Goal: Task Accomplishment & Management: Manage account settings

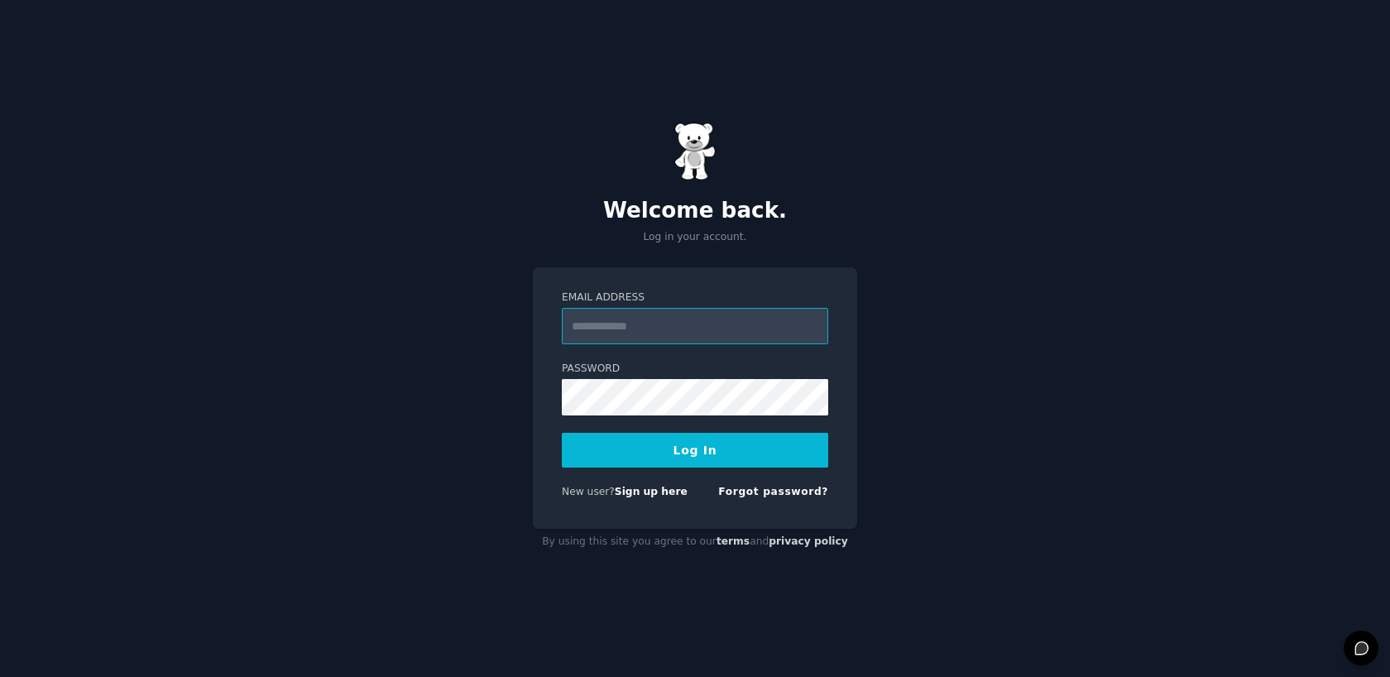
type input "**********"
click at [718, 452] on button "Log In" at bounding box center [695, 450] width 266 height 35
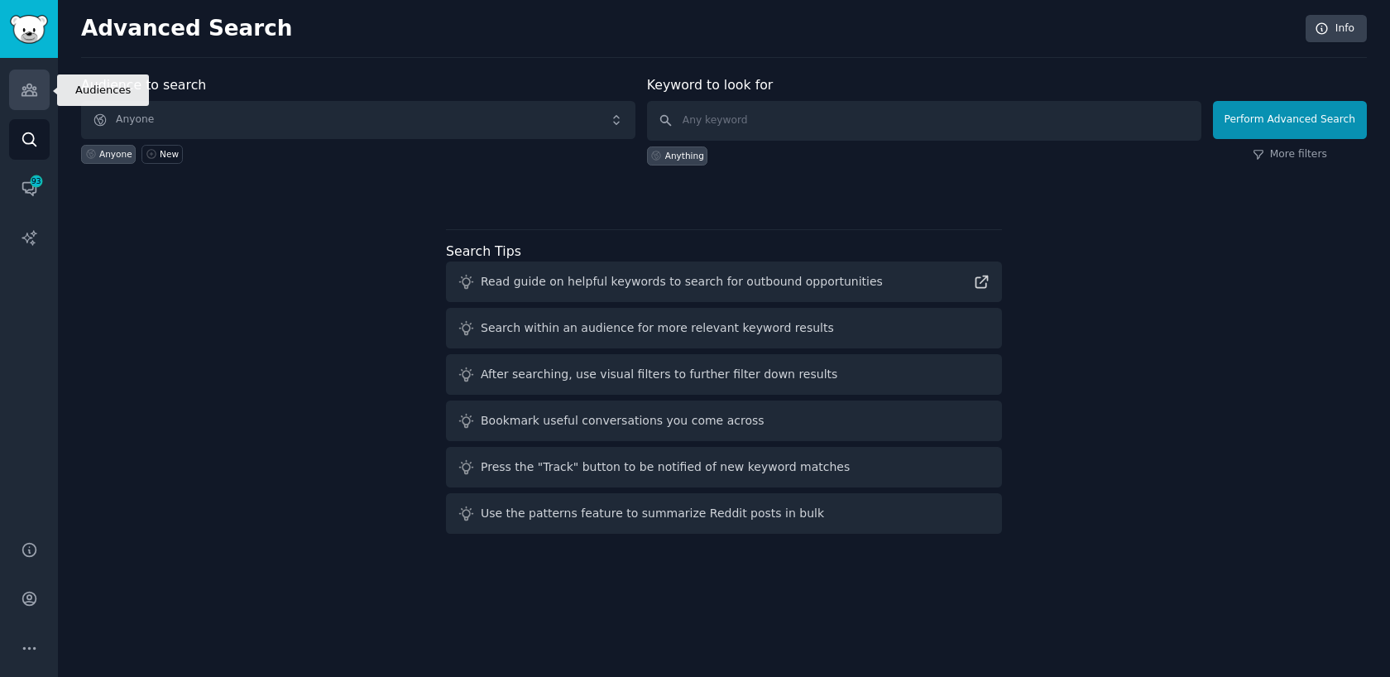
click at [37, 92] on icon "Sidebar" at bounding box center [29, 89] width 17 height 17
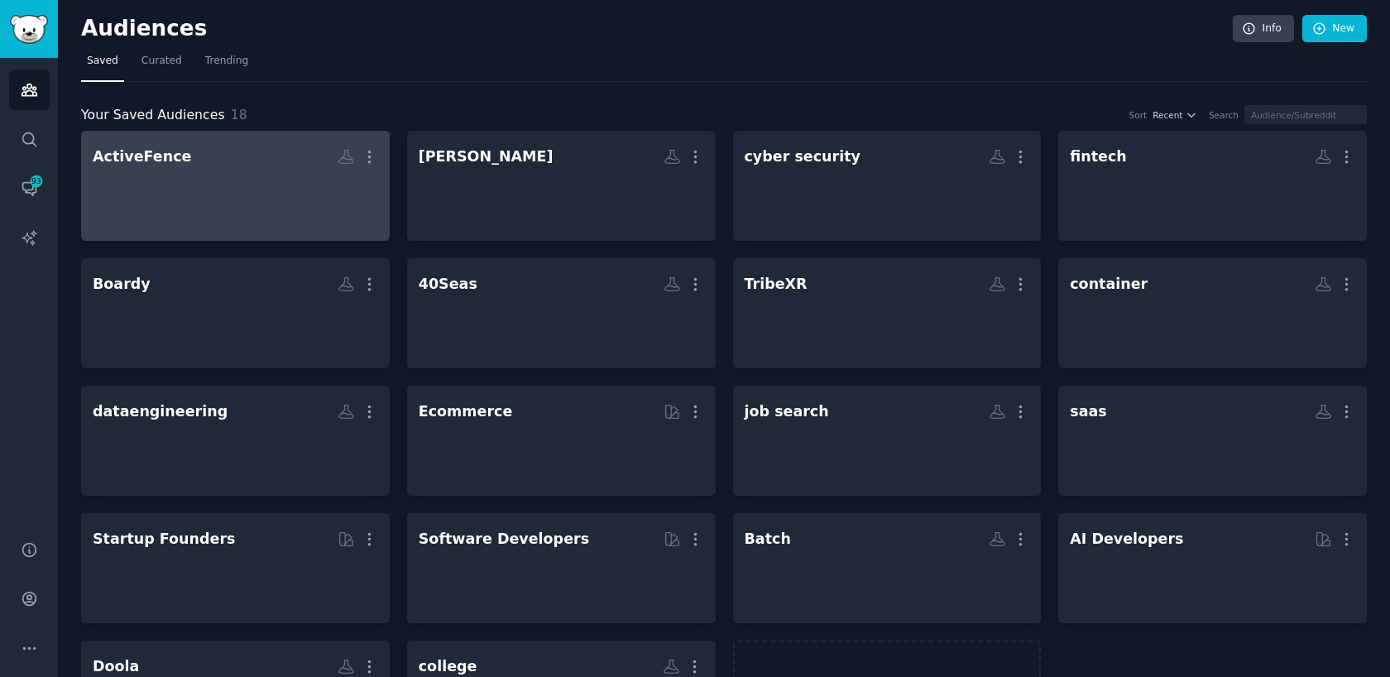
click at [227, 202] on div at bounding box center [236, 200] width 286 height 58
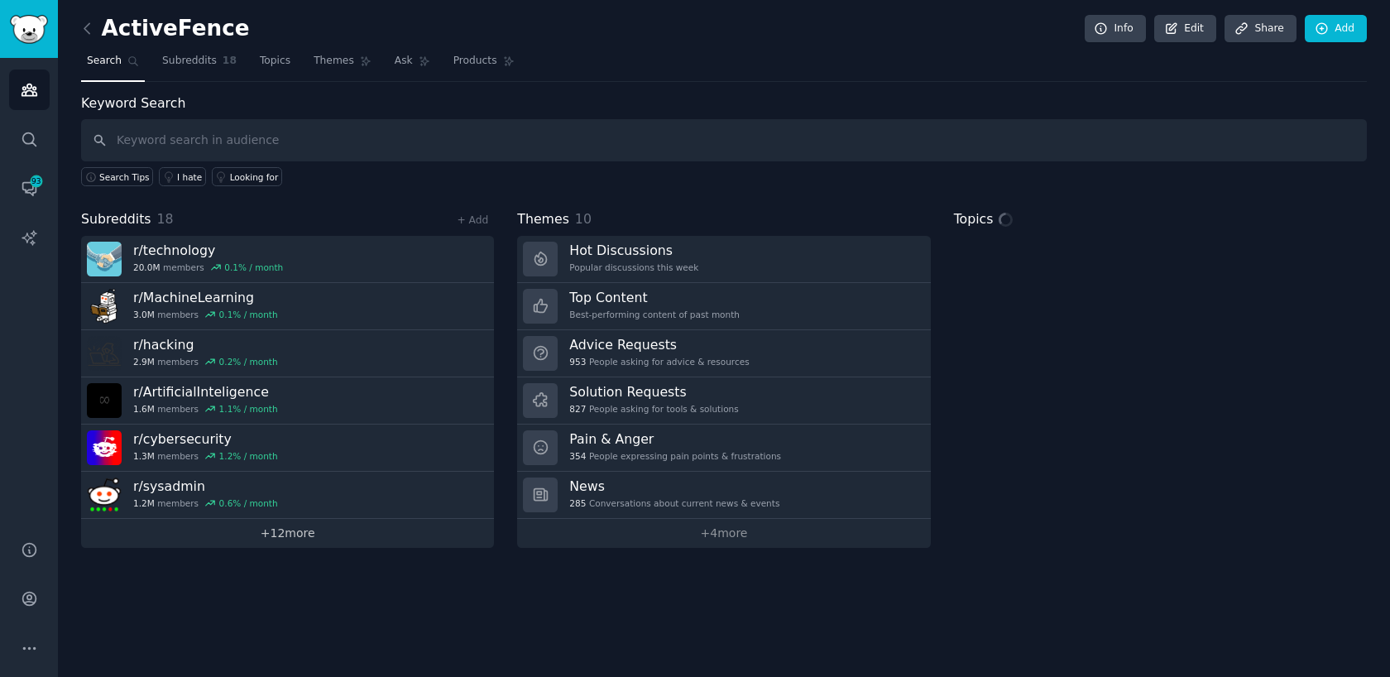
click at [258, 541] on link "+ 12 more" at bounding box center [287, 533] width 413 height 29
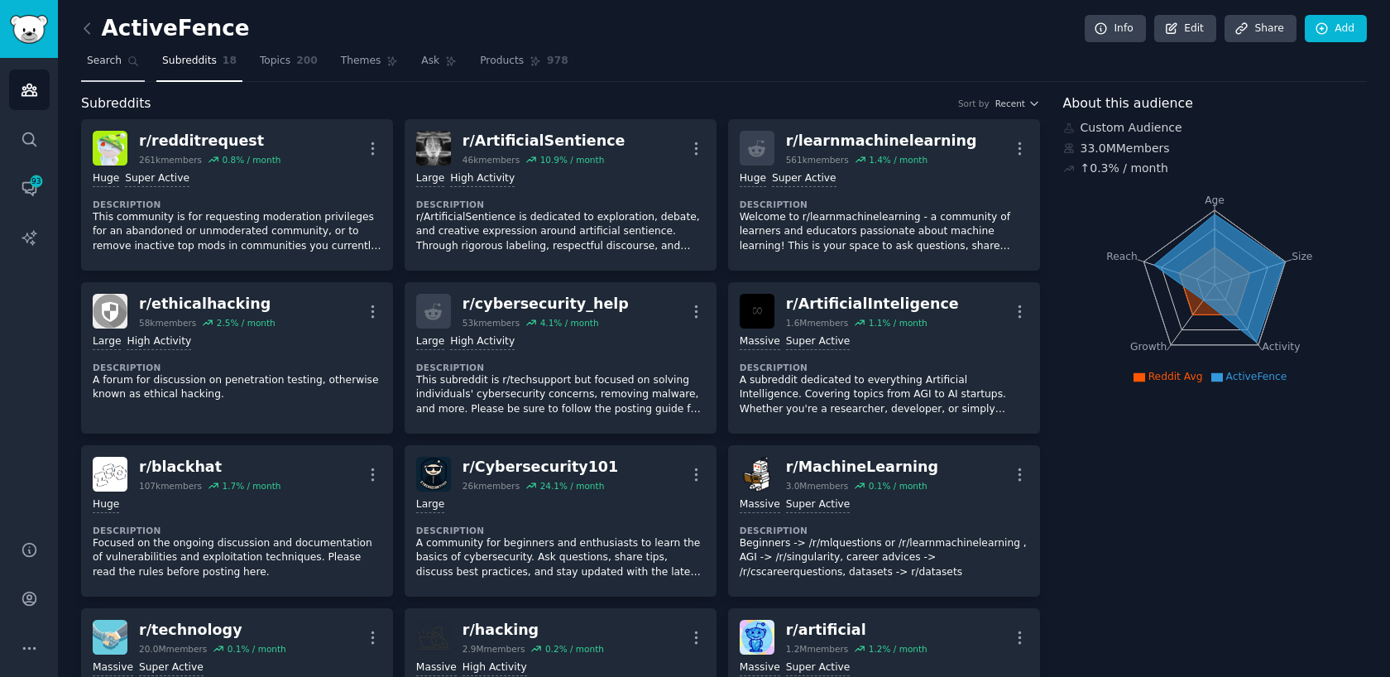
click at [98, 61] on span "Search" at bounding box center [104, 61] width 35 height 15
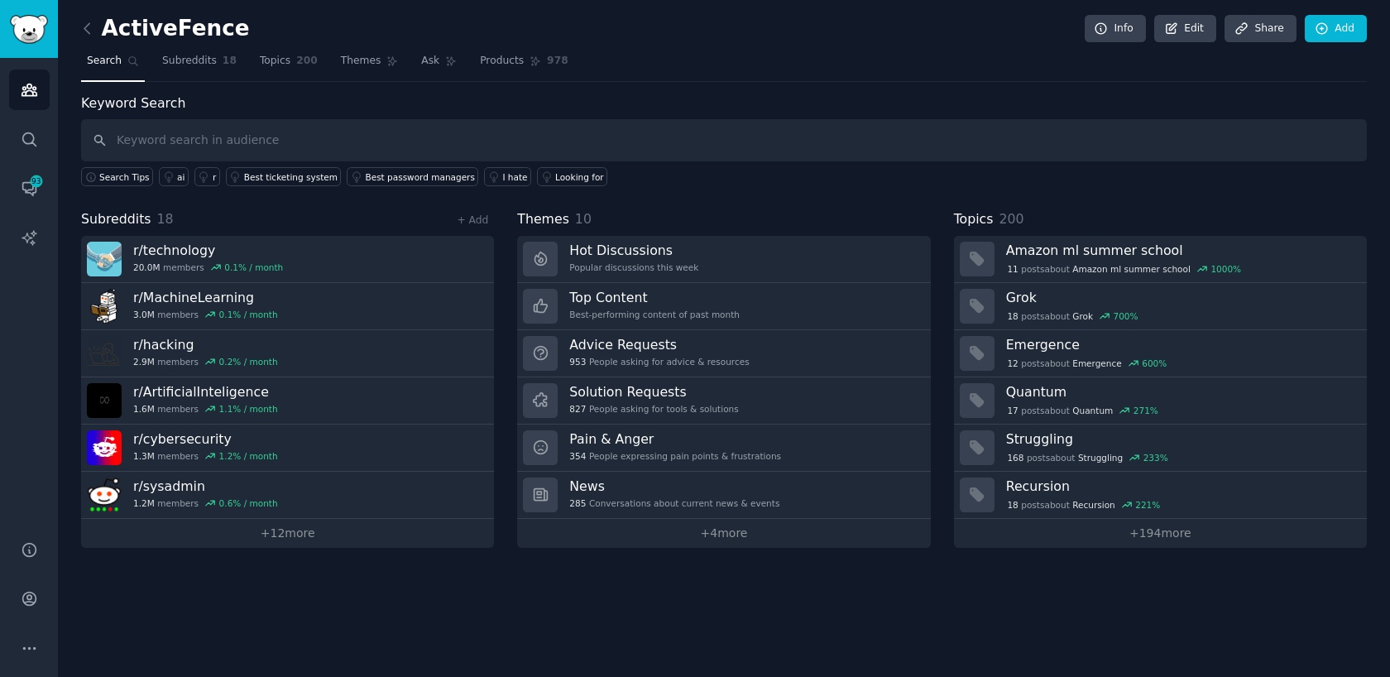
click at [570, 136] on input "text" at bounding box center [724, 140] width 1286 height 42
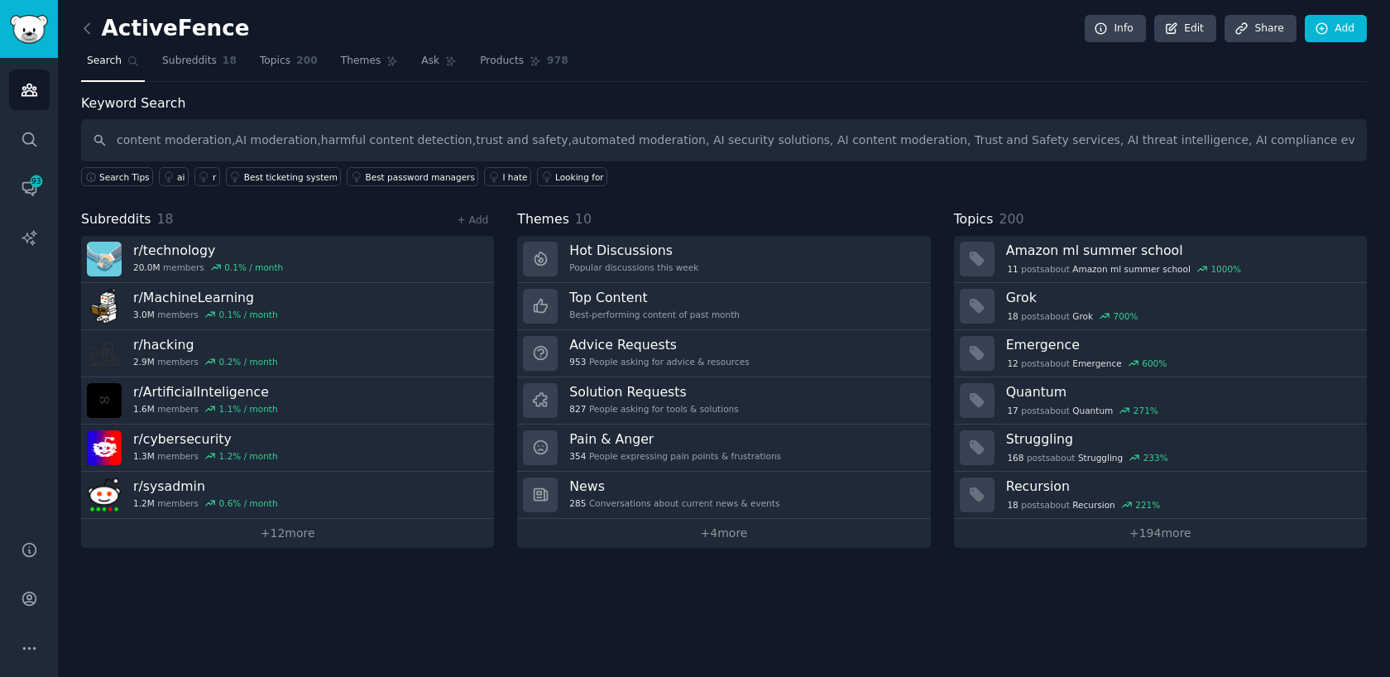
scroll to position [0, 476]
type input "content moderation,AI moderation,harmful content detection,trust and safety,aut…"
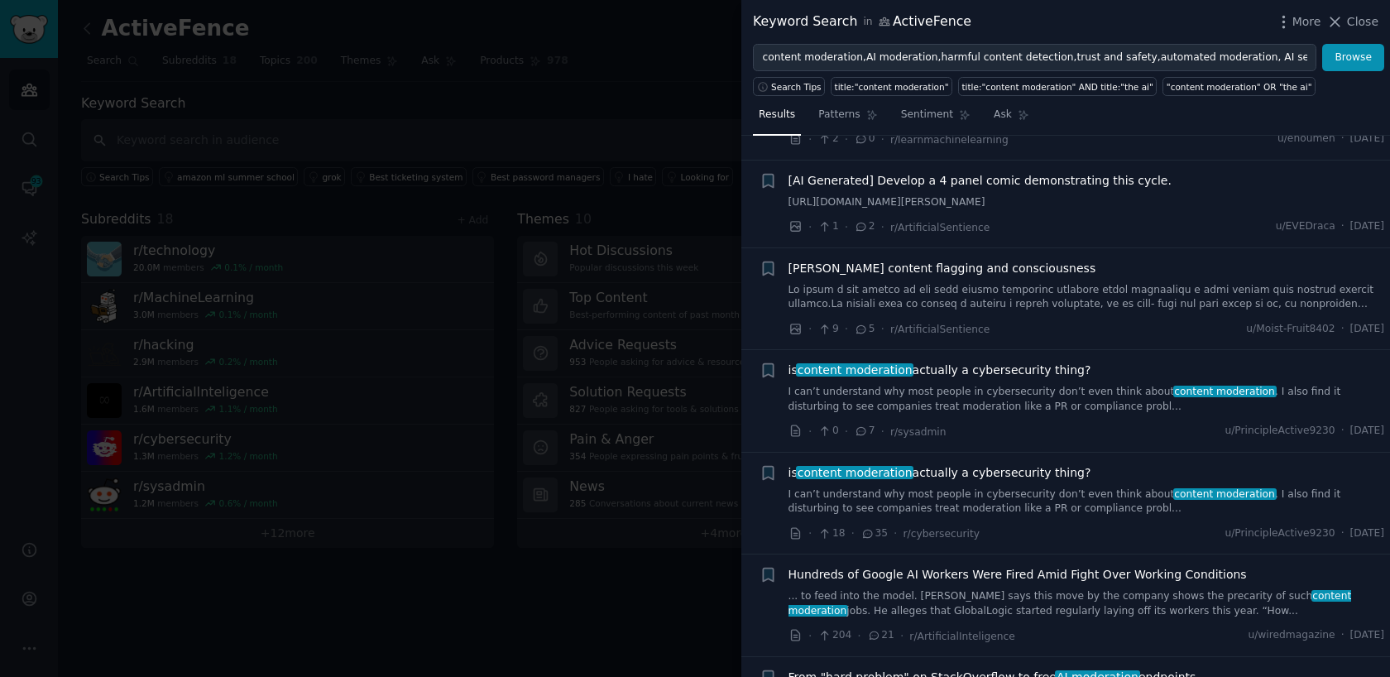
scroll to position [298, 0]
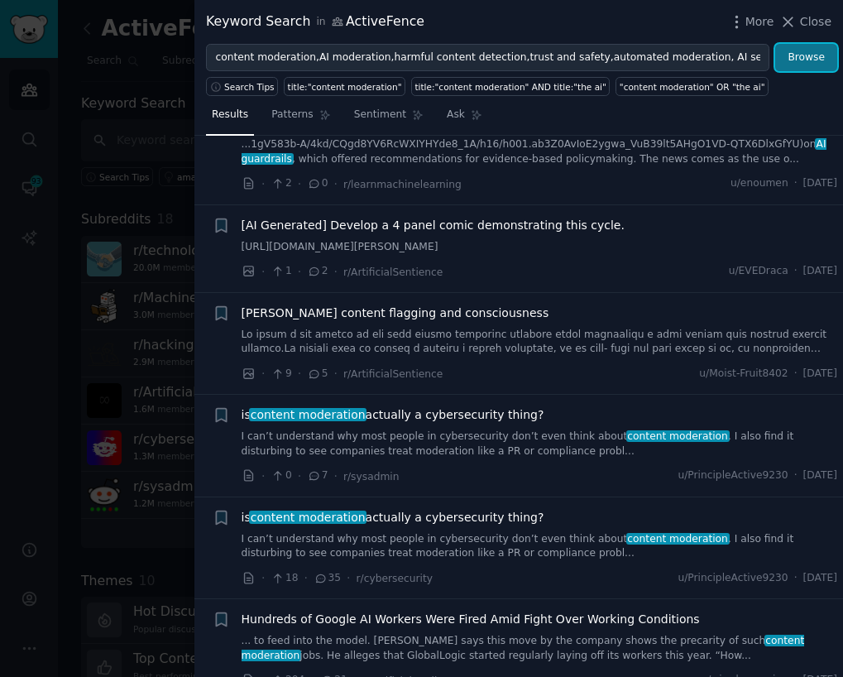
click at [816, 65] on button "Browse" at bounding box center [806, 58] width 62 height 28
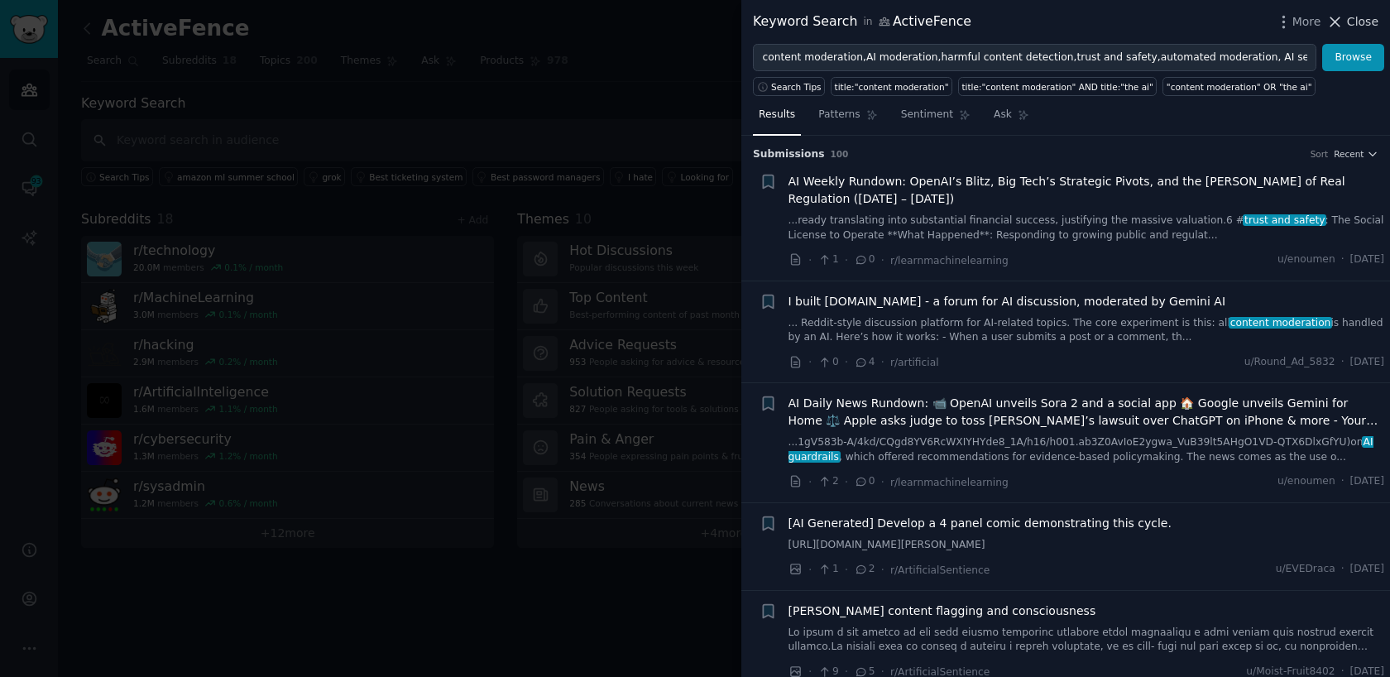
click at [1359, 23] on span "Close" at bounding box center [1362, 21] width 31 height 17
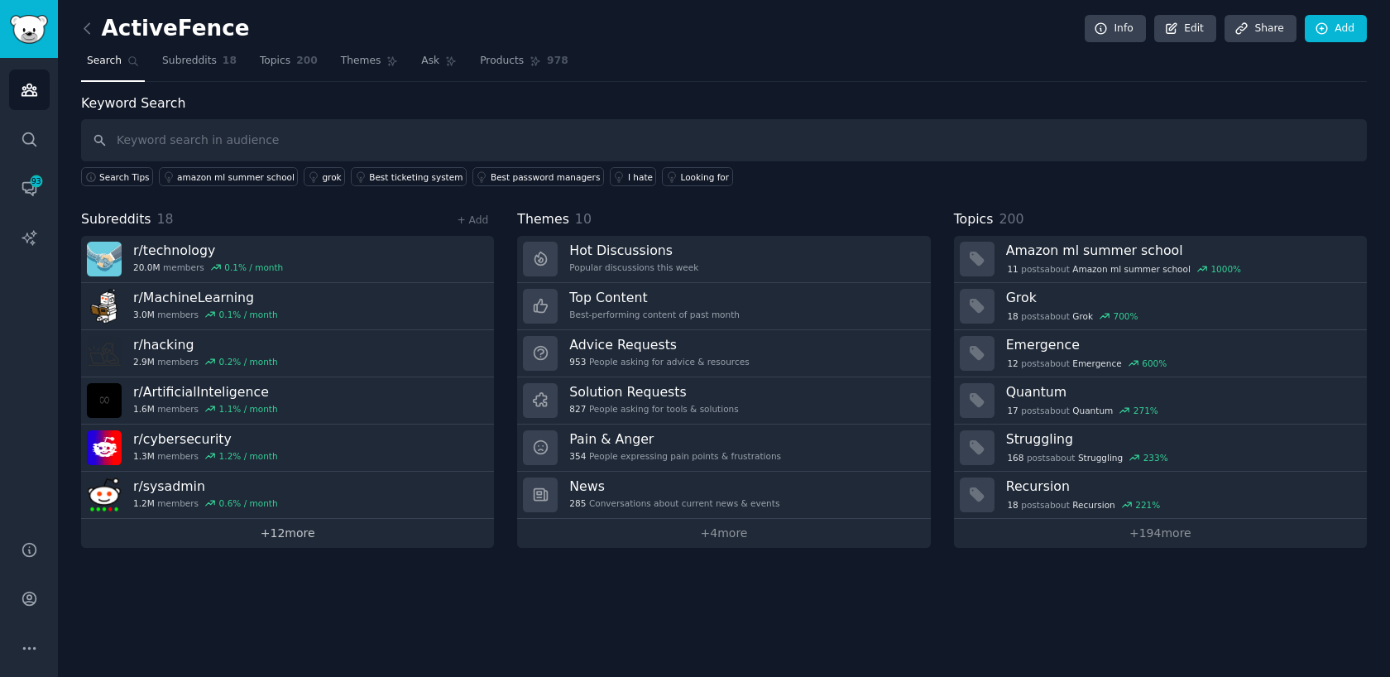
click at [211, 540] on link "+ 12 more" at bounding box center [287, 533] width 413 height 29
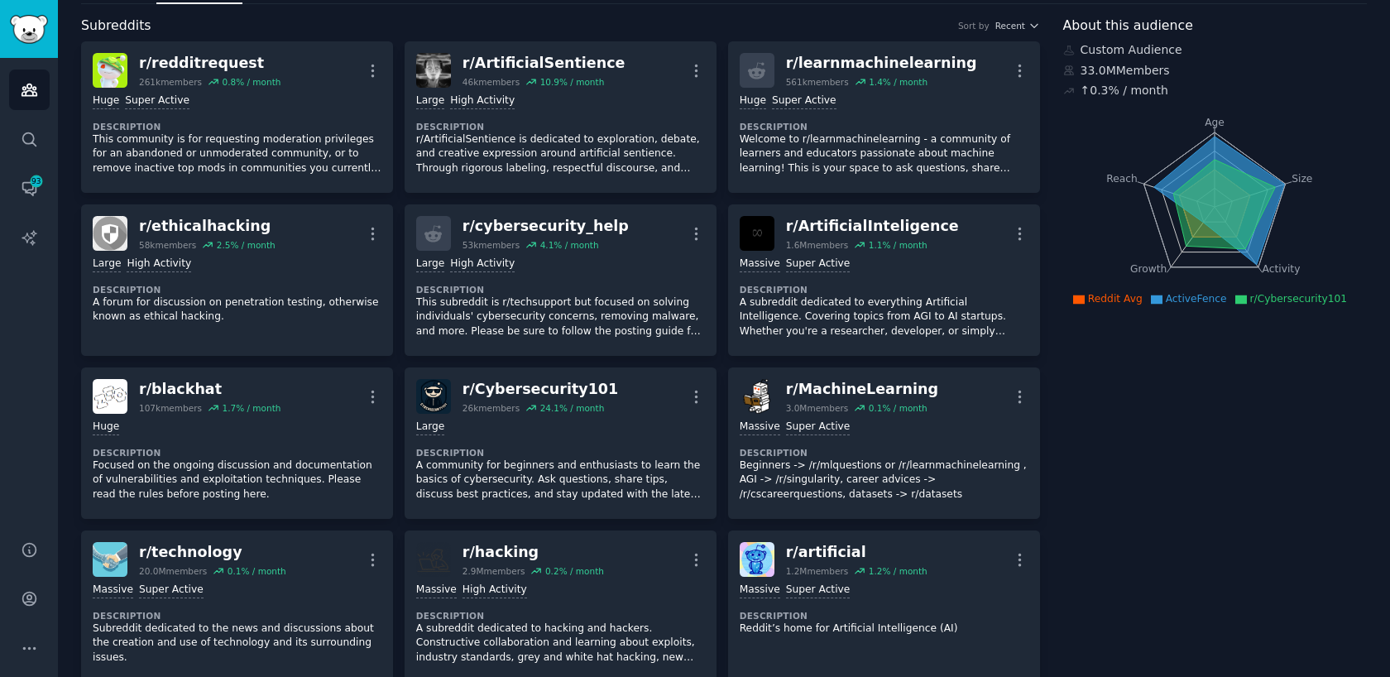
scroll to position [61, 0]
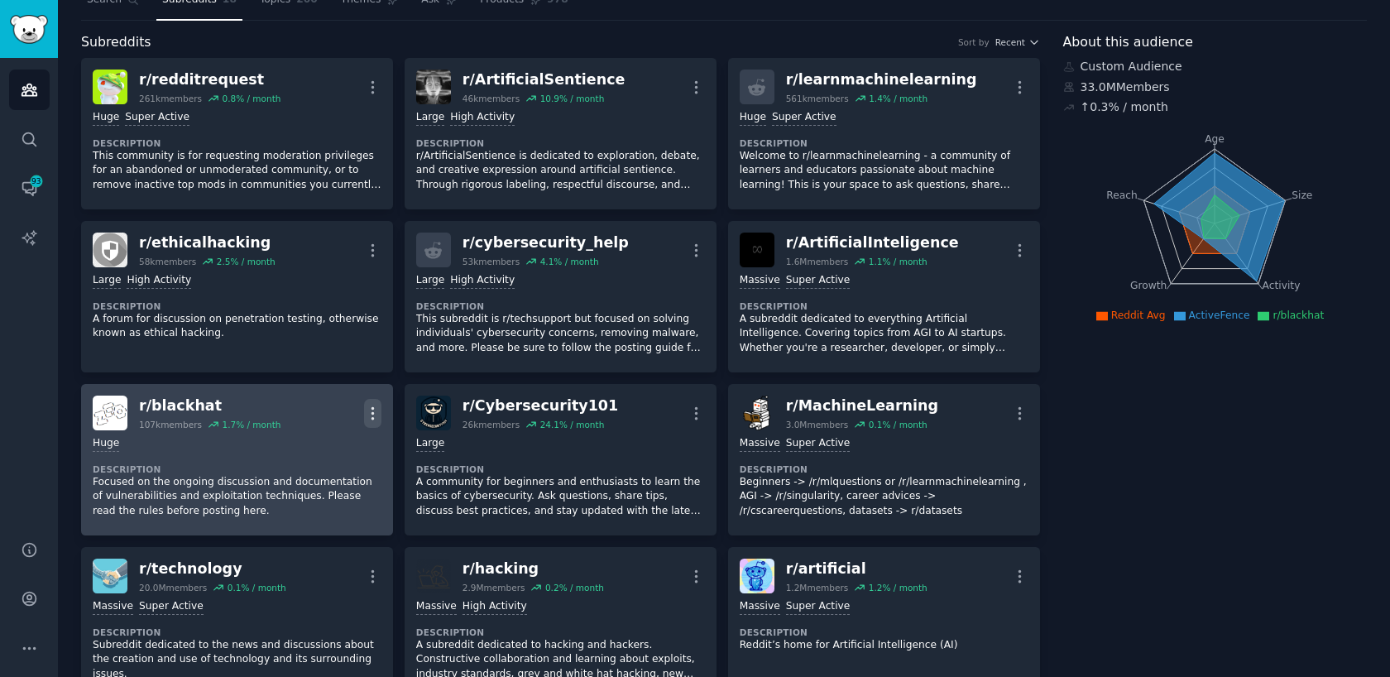
click at [375, 410] on icon "button" at bounding box center [372, 413] width 17 height 17
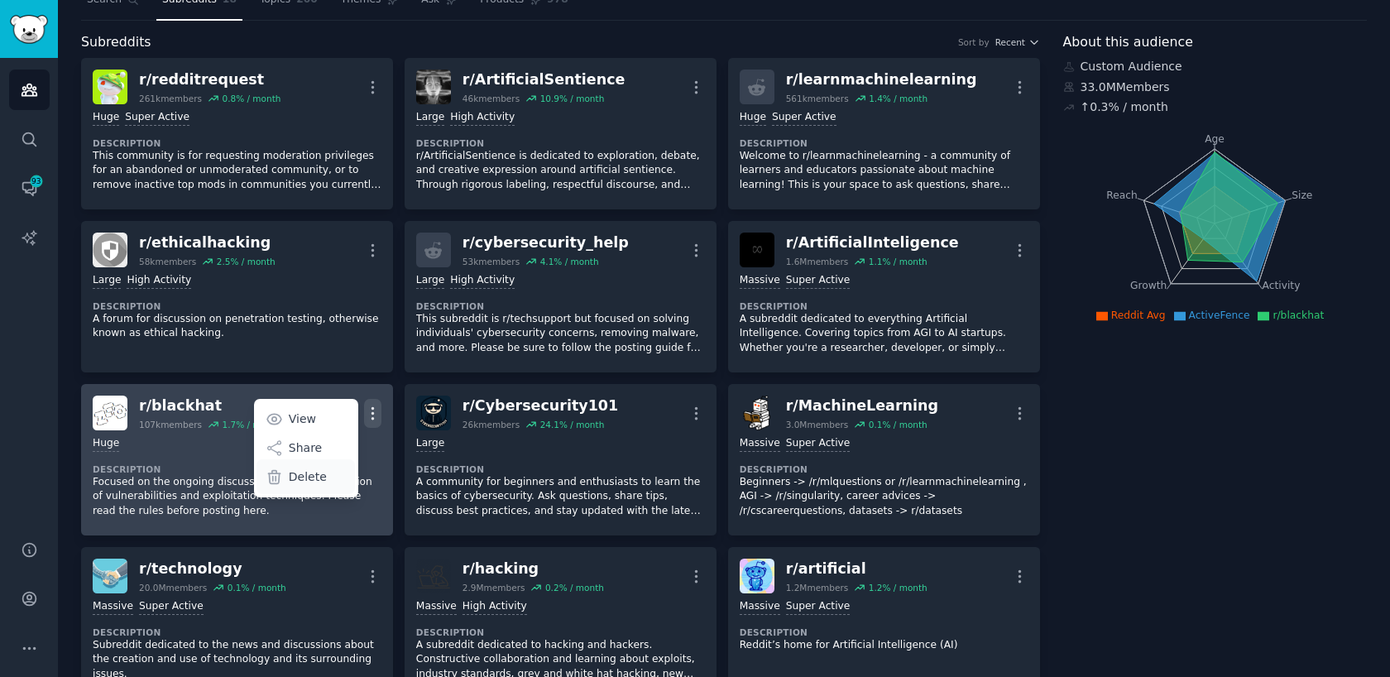
click at [329, 479] on div "Delete" at bounding box center [306, 476] width 98 height 35
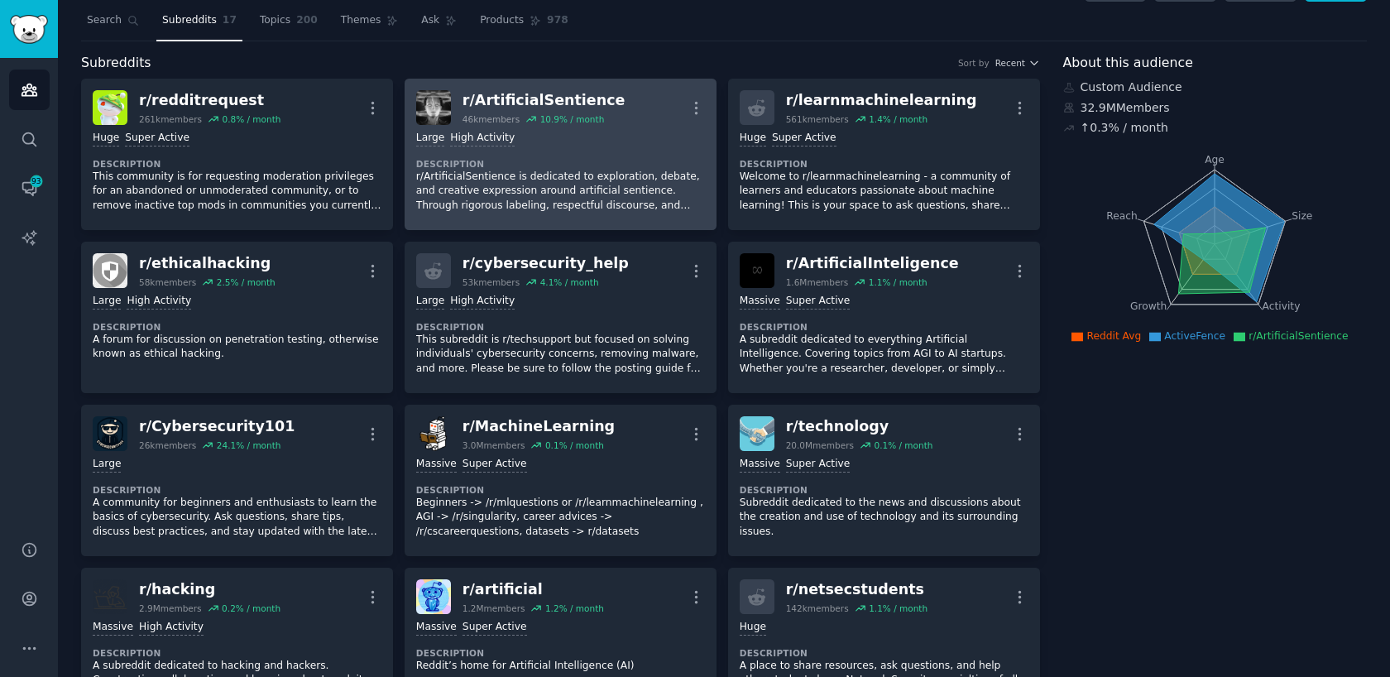
scroll to position [36, 0]
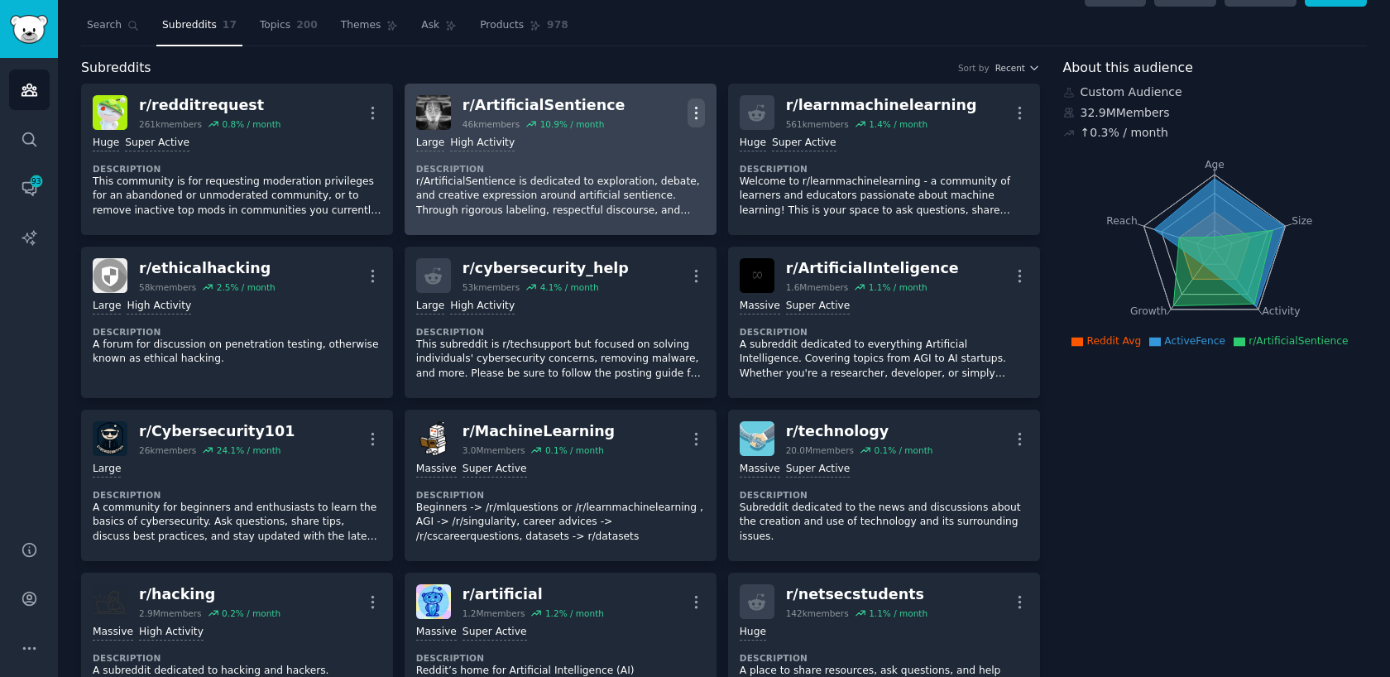
click at [693, 108] on icon "button" at bounding box center [696, 112] width 17 height 17
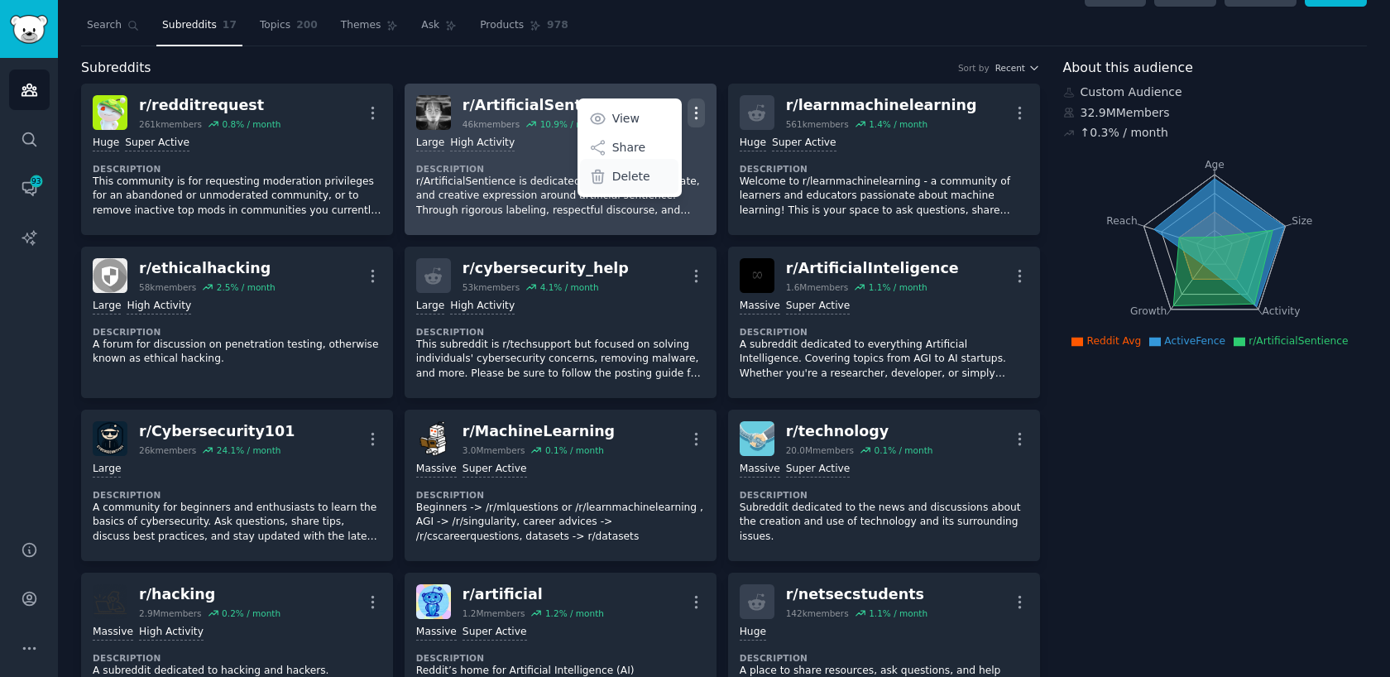
click at [626, 175] on p "Delete" at bounding box center [631, 176] width 38 height 17
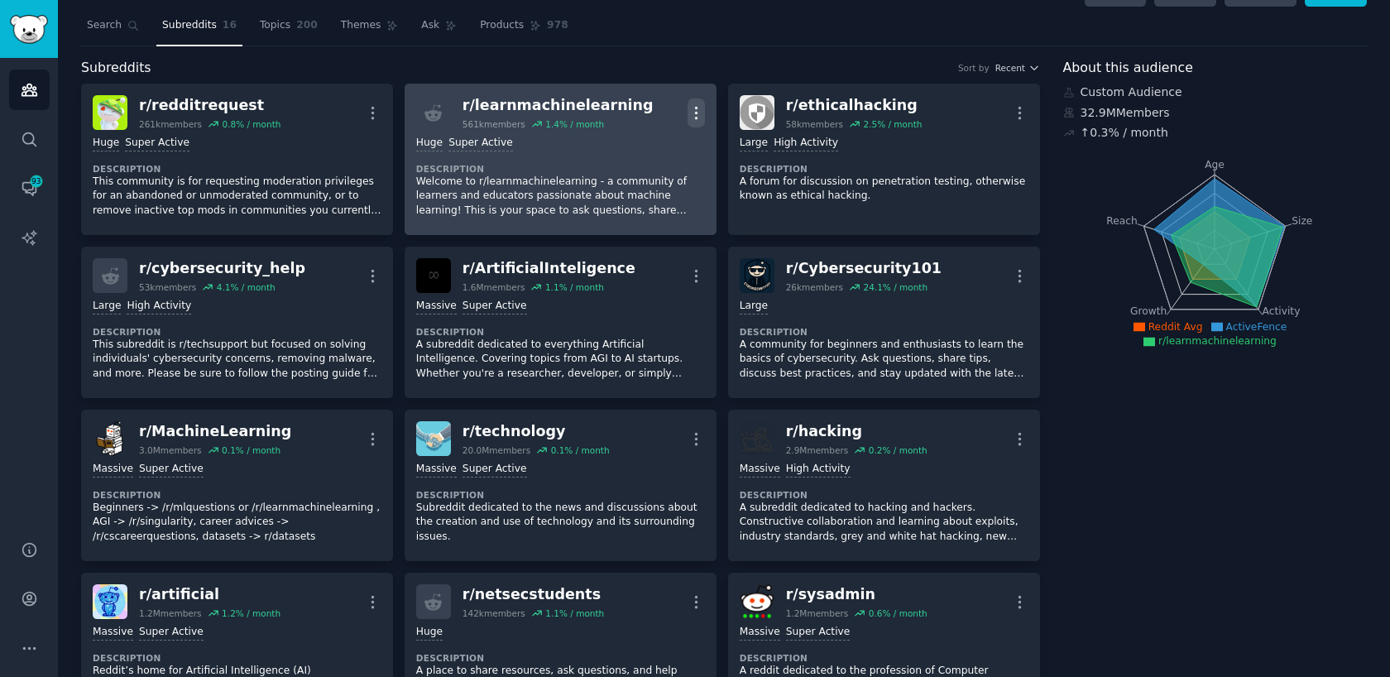
click at [695, 109] on icon "button" at bounding box center [696, 112] width 17 height 17
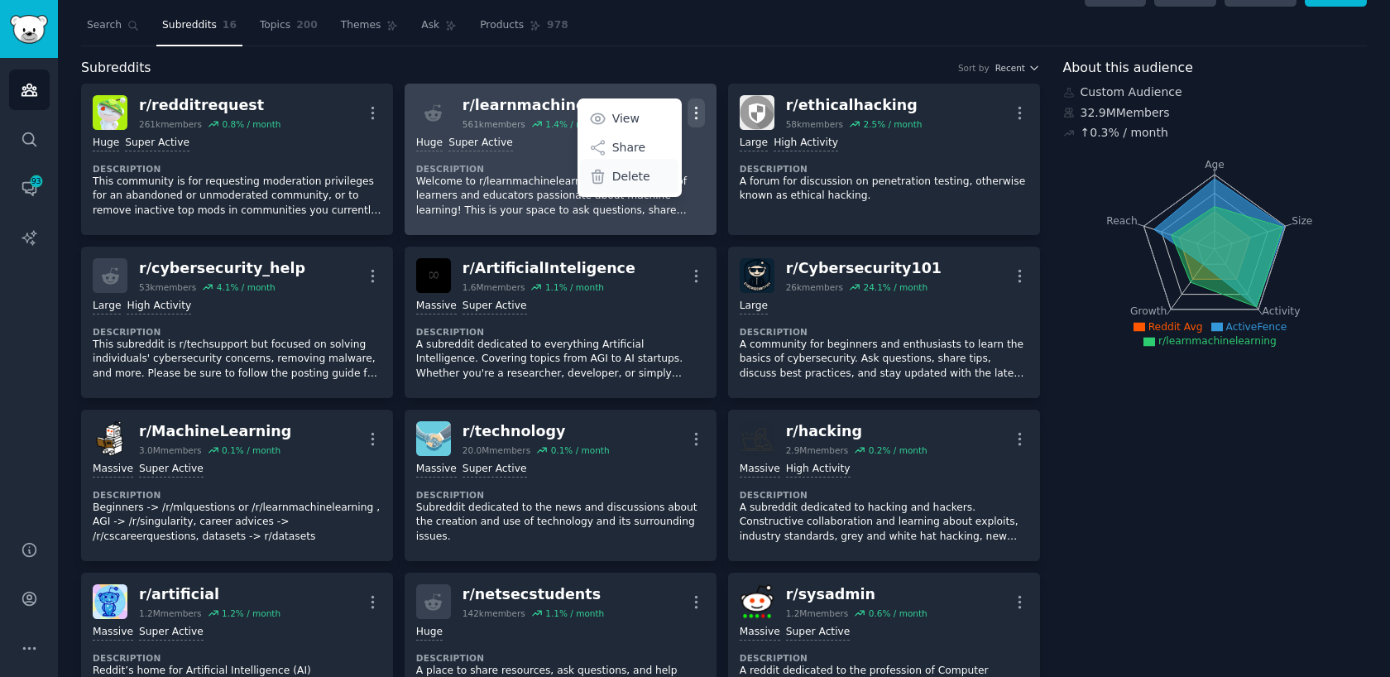
click at [641, 176] on p "Delete" at bounding box center [631, 176] width 38 height 17
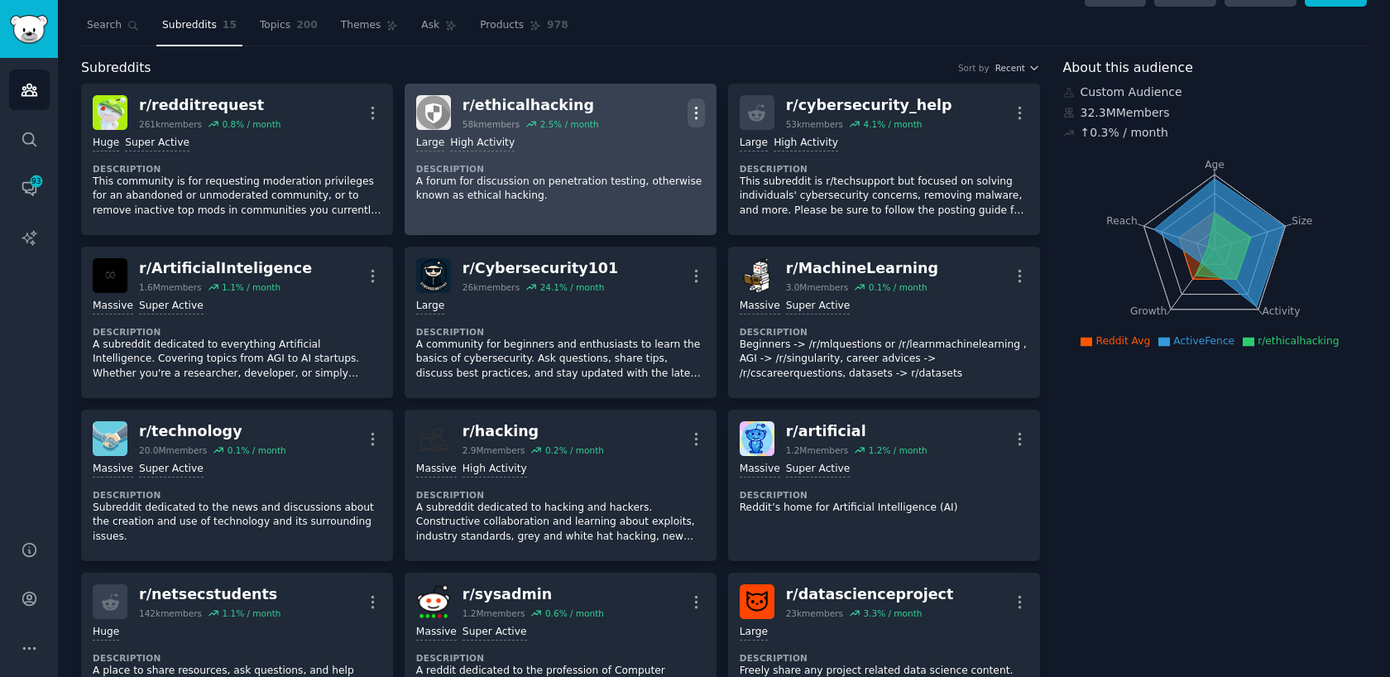
click at [689, 121] on icon "button" at bounding box center [696, 112] width 17 height 17
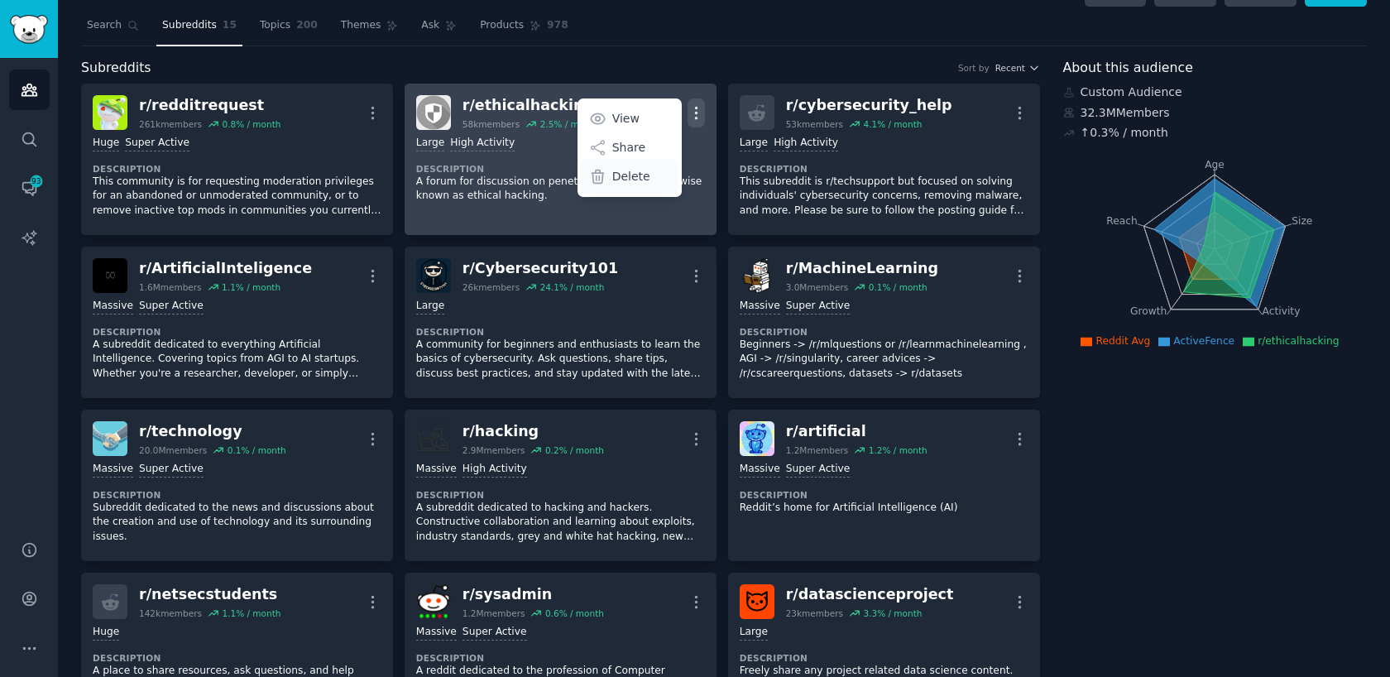
click at [639, 179] on p "Delete" at bounding box center [631, 176] width 38 height 17
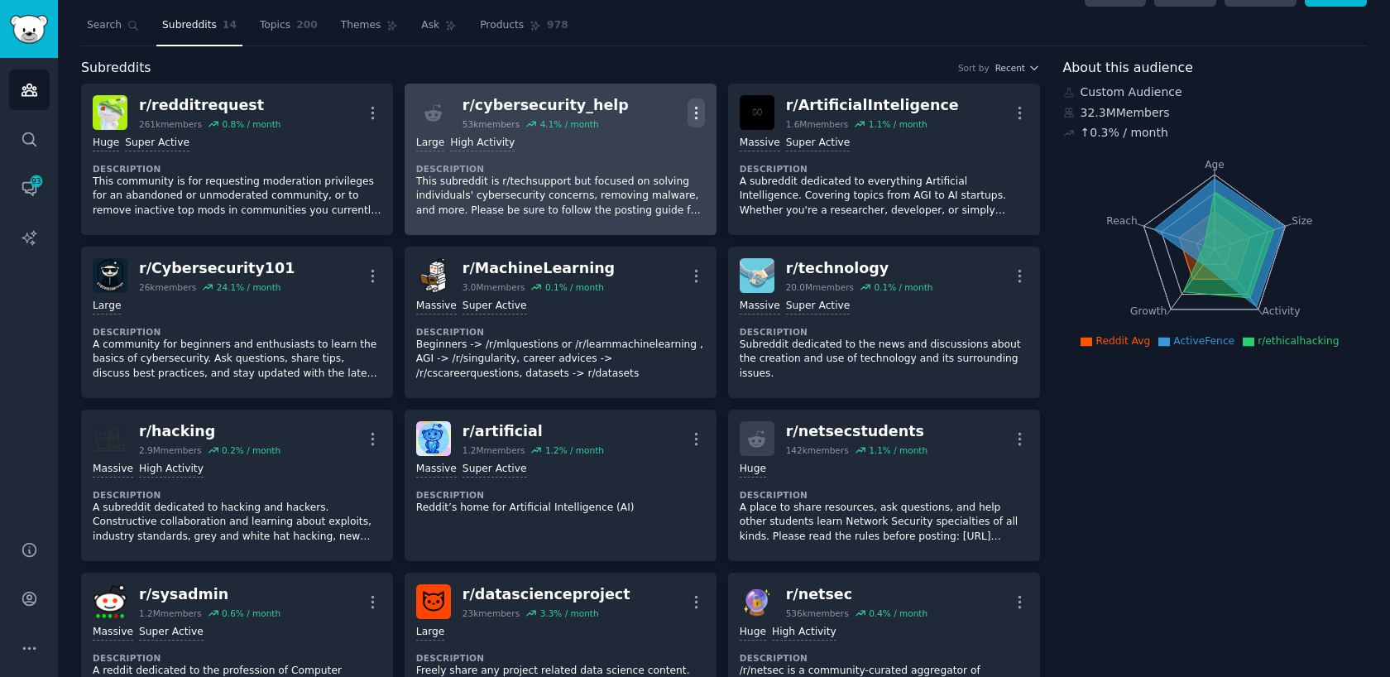
click at [696, 116] on icon "button" at bounding box center [696, 112] width 17 height 17
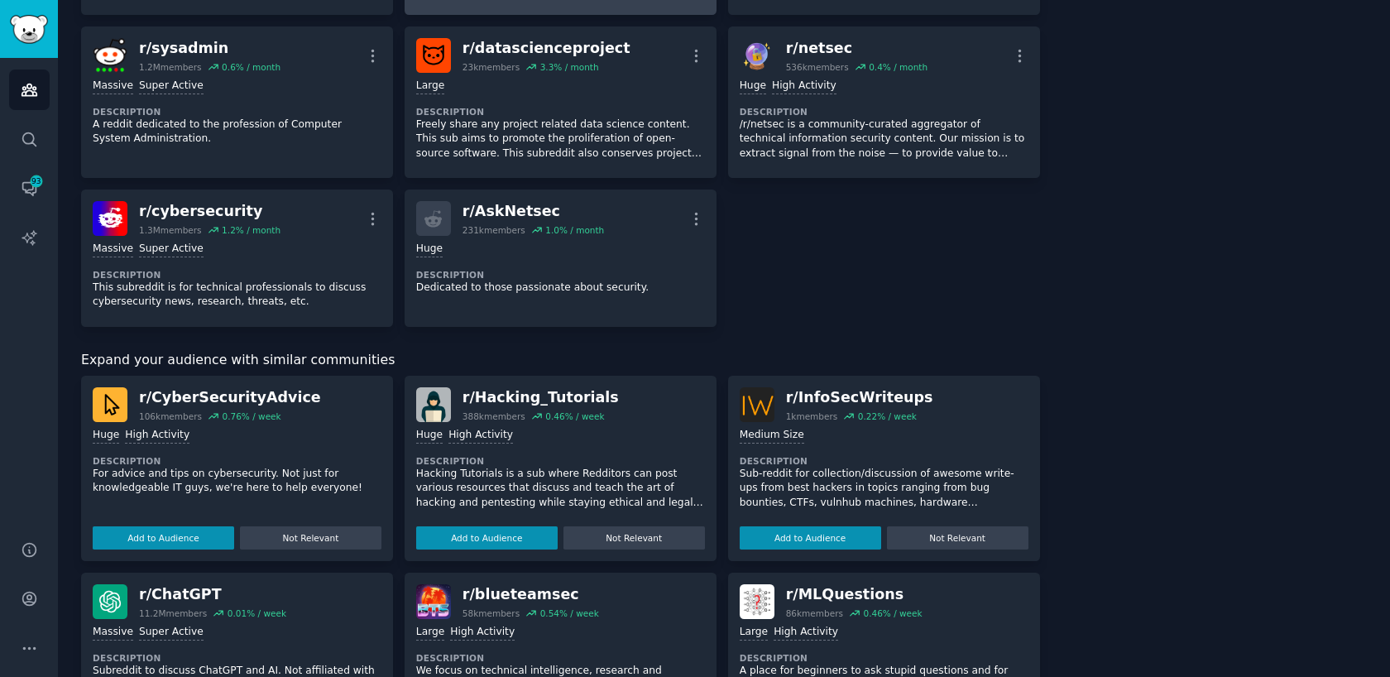
scroll to position [0, 0]
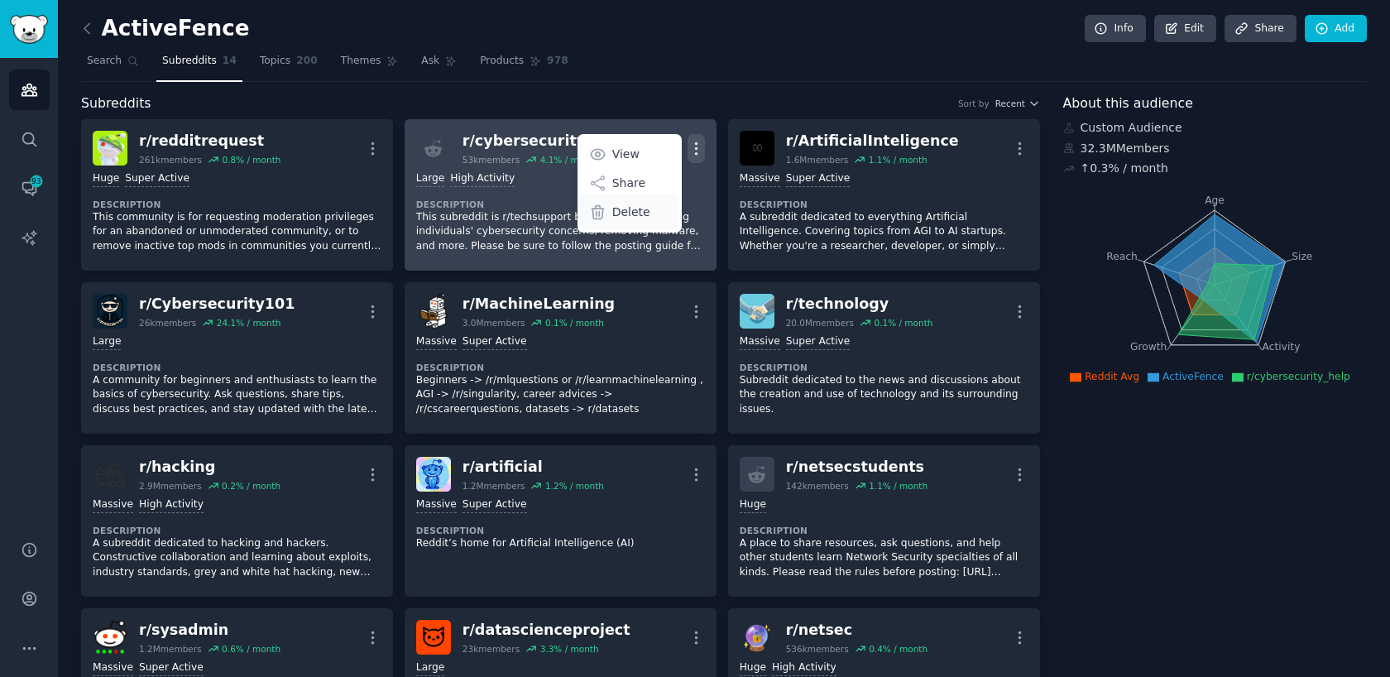
click at [626, 215] on p "Delete" at bounding box center [631, 212] width 38 height 17
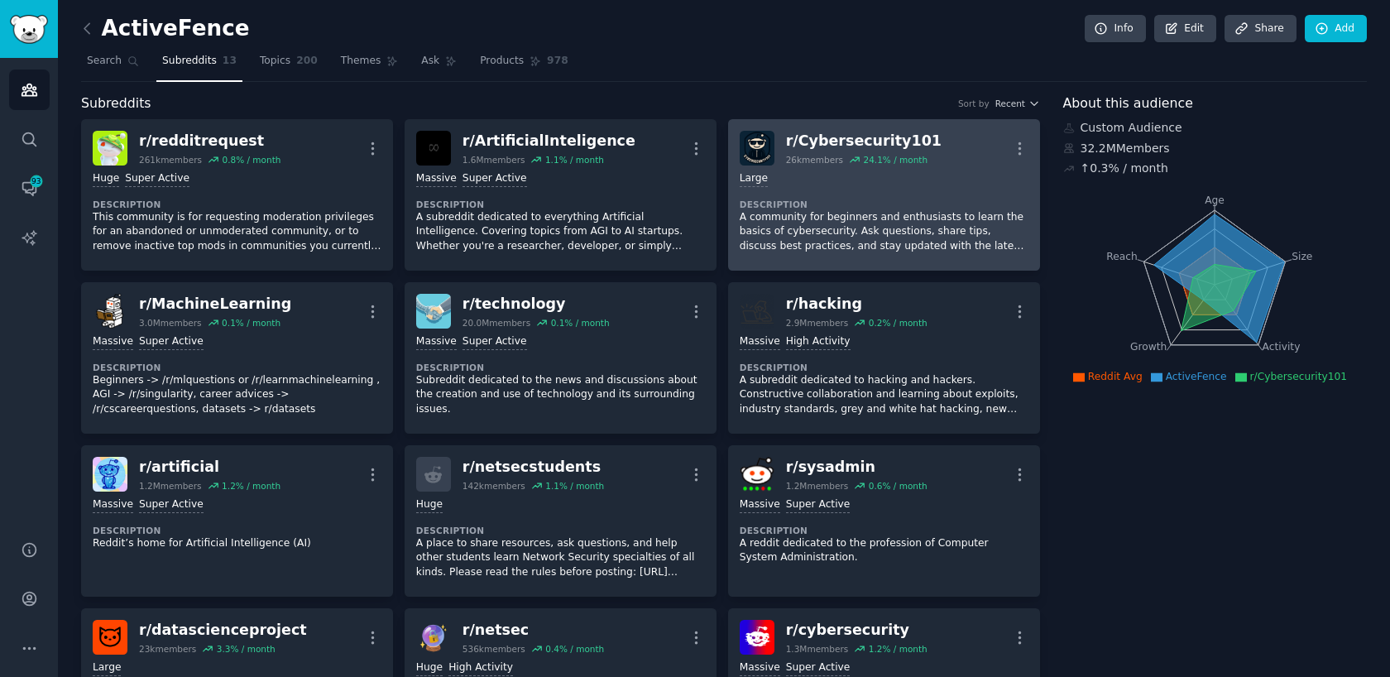
click at [1030, 146] on link "r/ Cybersecurity101 26k members 24.1 % / month More 10,000 - 100,000 members La…" at bounding box center [884, 194] width 312 height 151
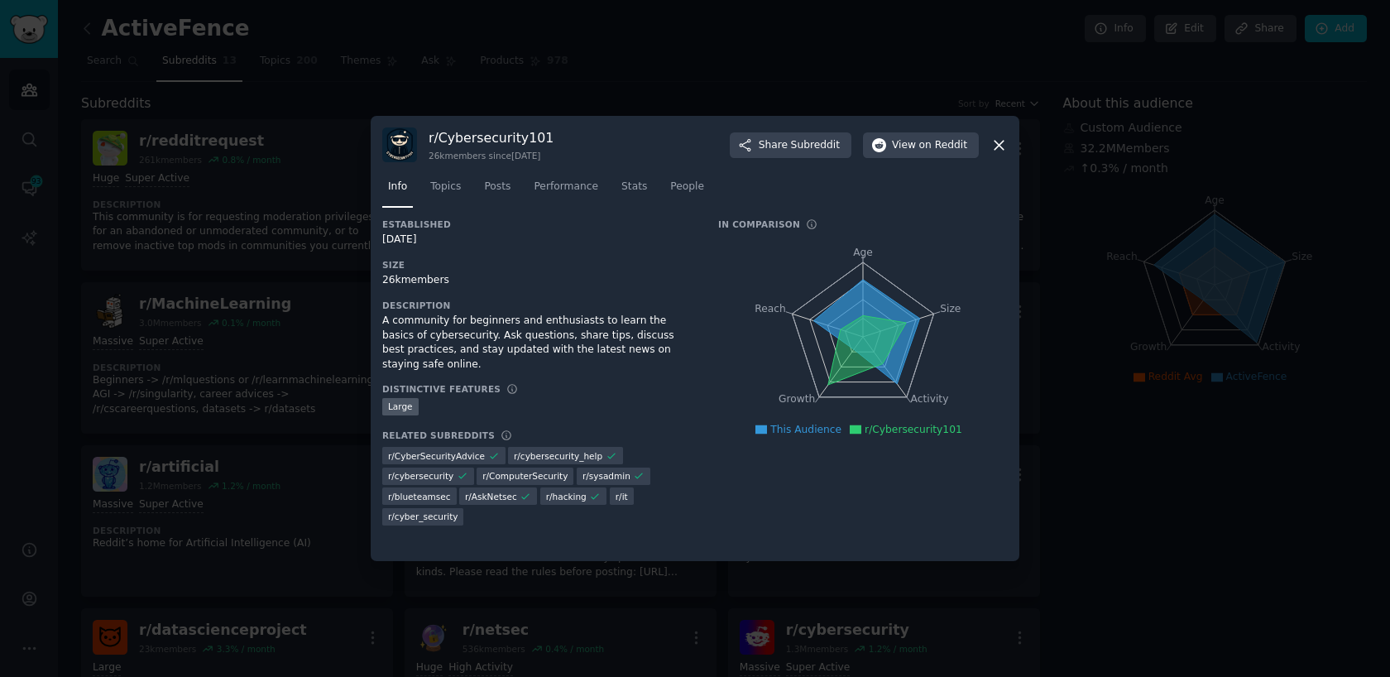
click at [1003, 141] on icon at bounding box center [999, 145] width 9 height 9
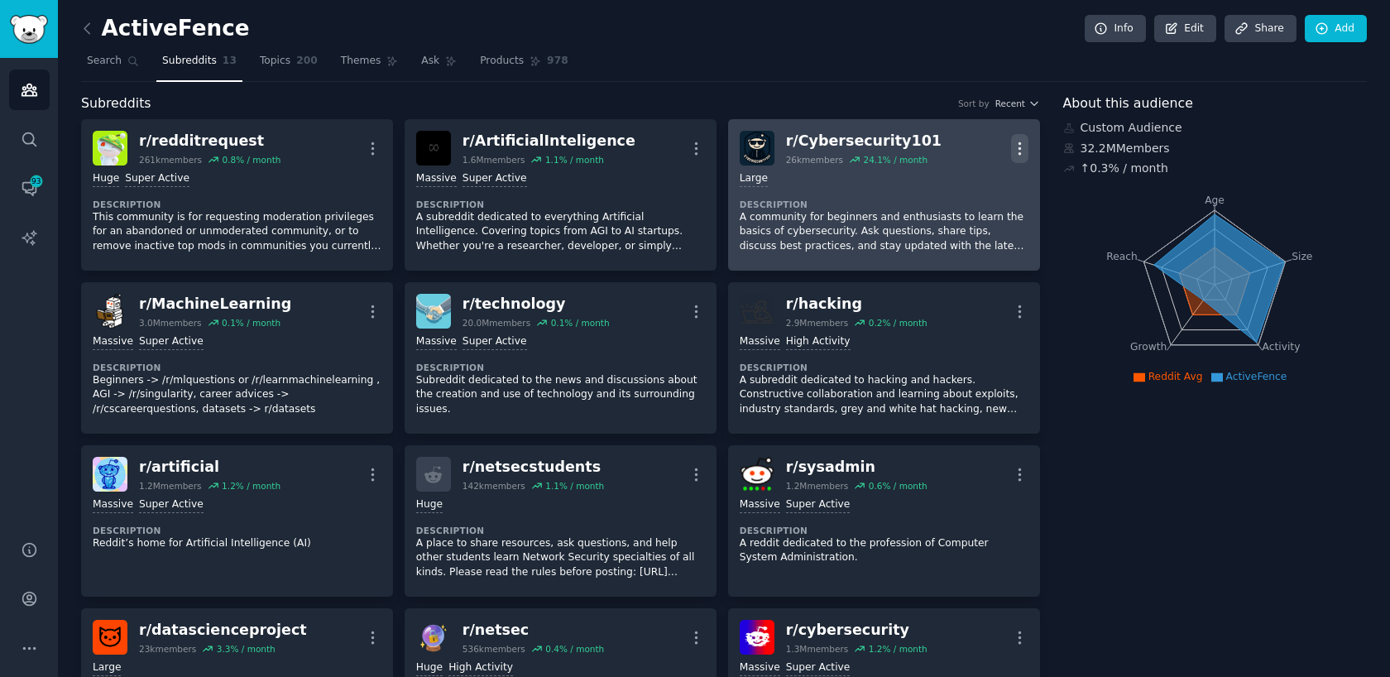
click at [1015, 146] on icon "button" at bounding box center [1019, 148] width 17 height 17
click at [944, 212] on p "Delete" at bounding box center [955, 212] width 38 height 17
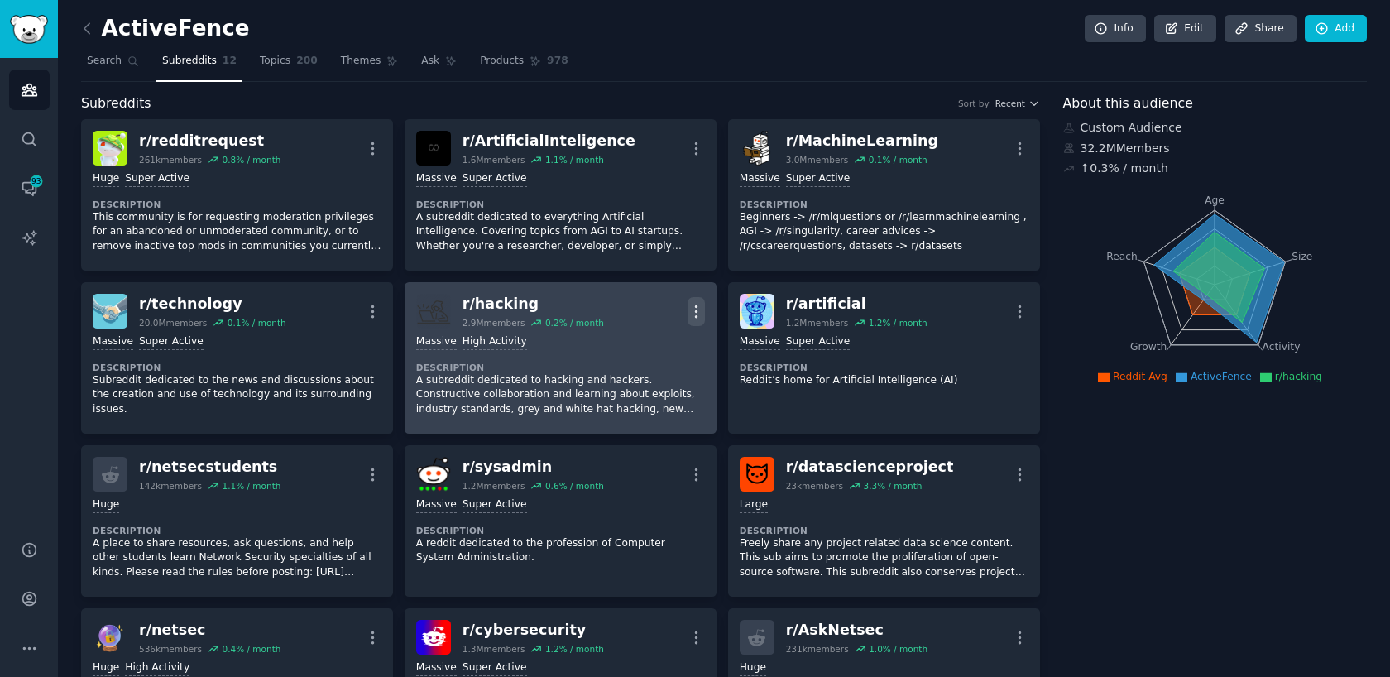
click at [695, 310] on icon "button" at bounding box center [696, 311] width 2 height 12
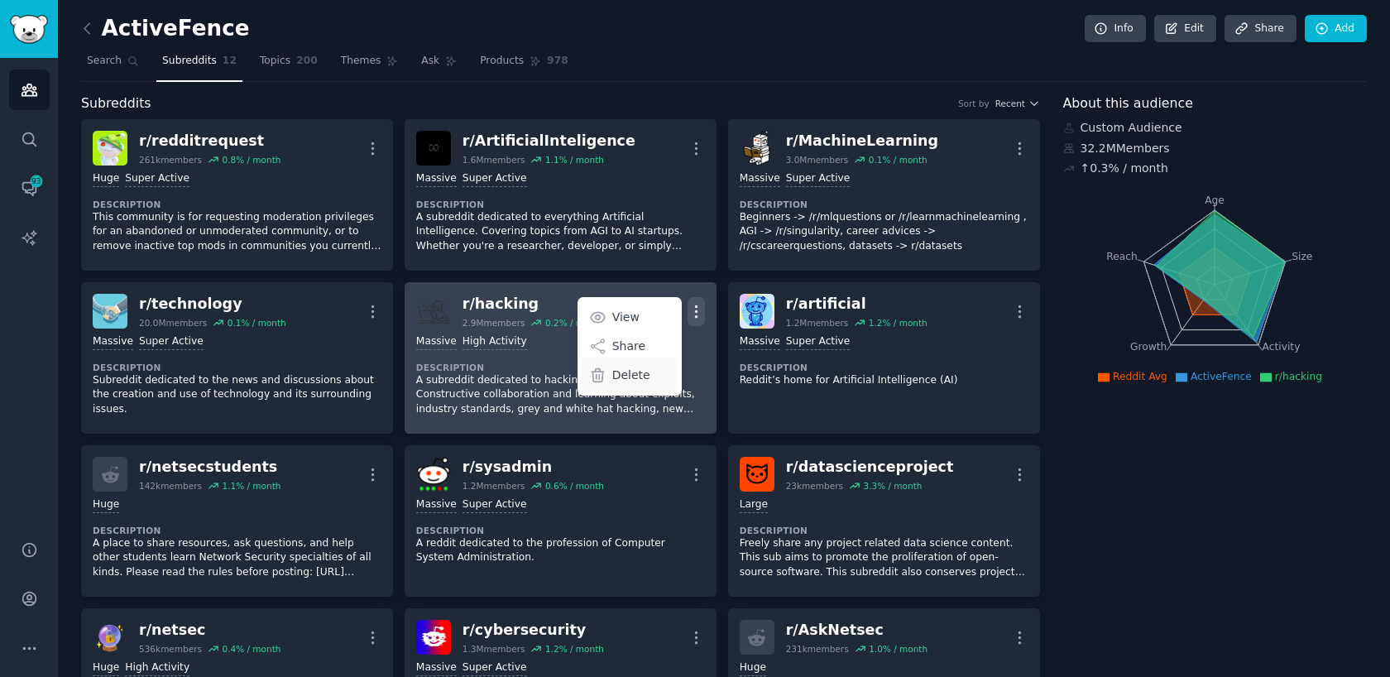
click at [627, 382] on p "Delete" at bounding box center [631, 375] width 38 height 17
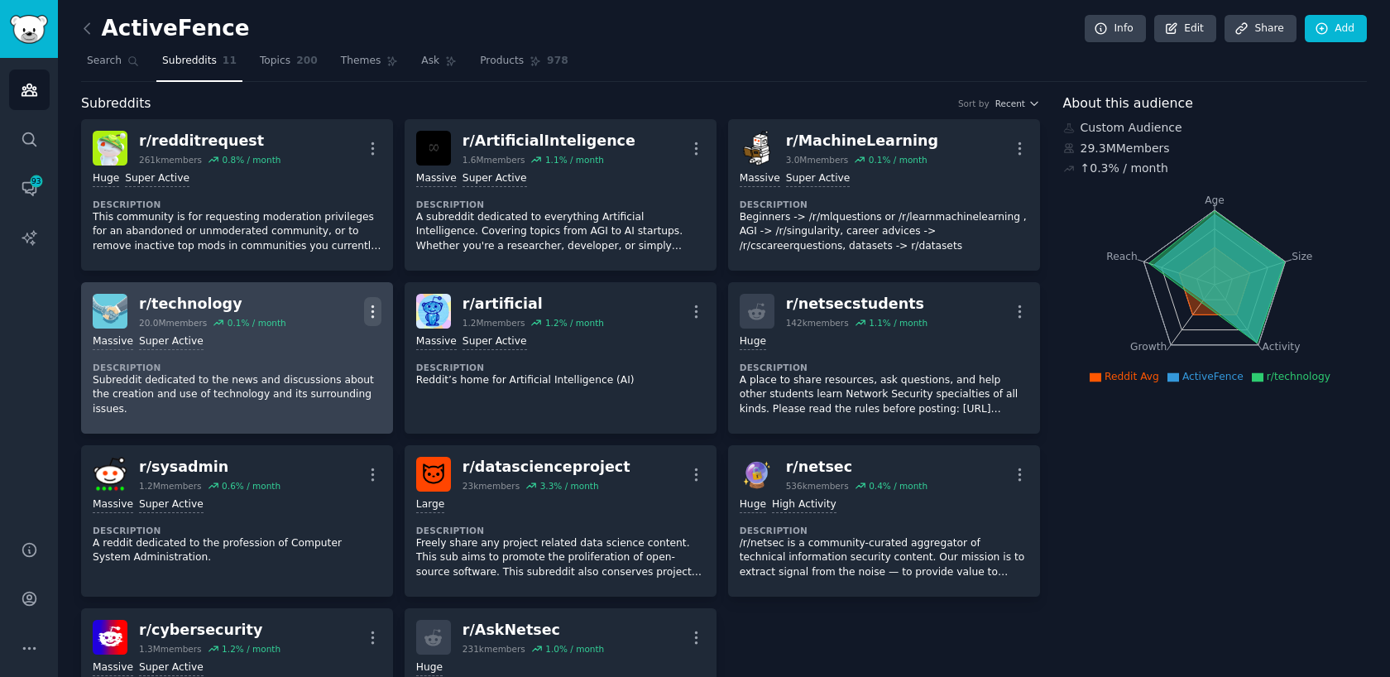
click at [364, 315] on icon "button" at bounding box center [372, 311] width 17 height 17
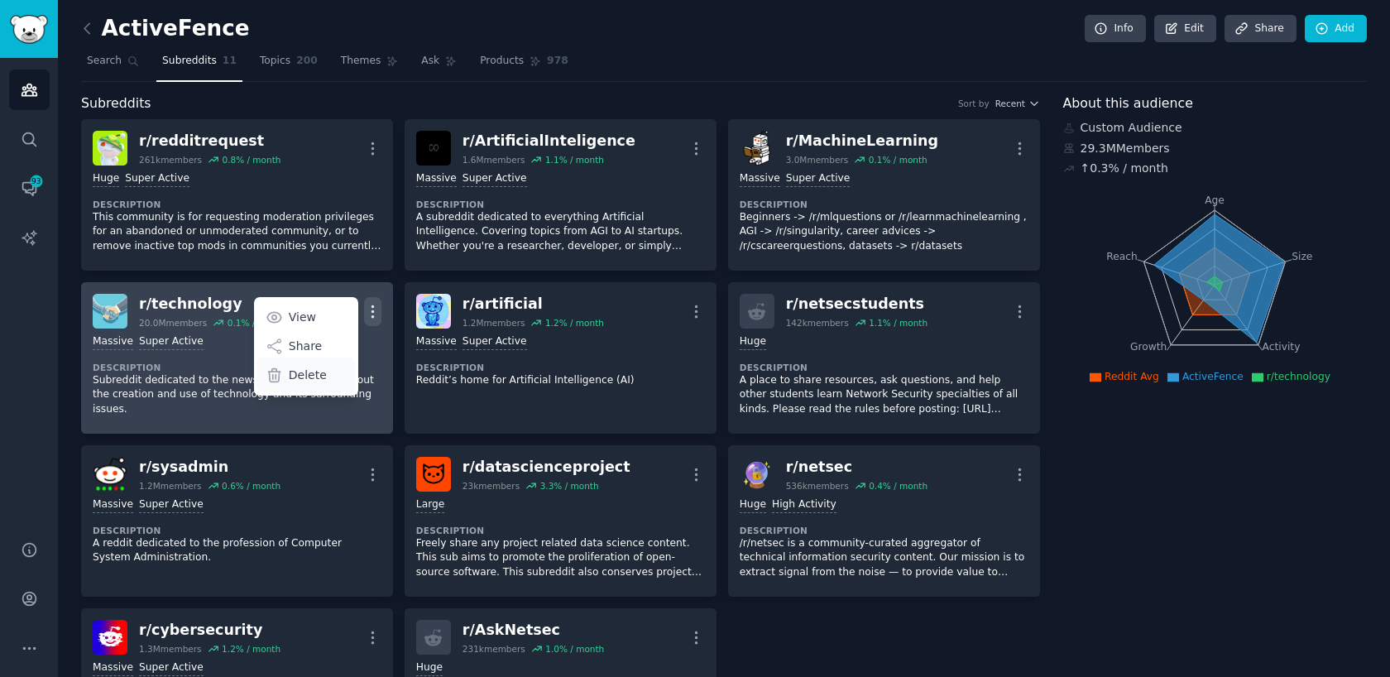
click at [300, 374] on p "Delete" at bounding box center [308, 375] width 38 height 17
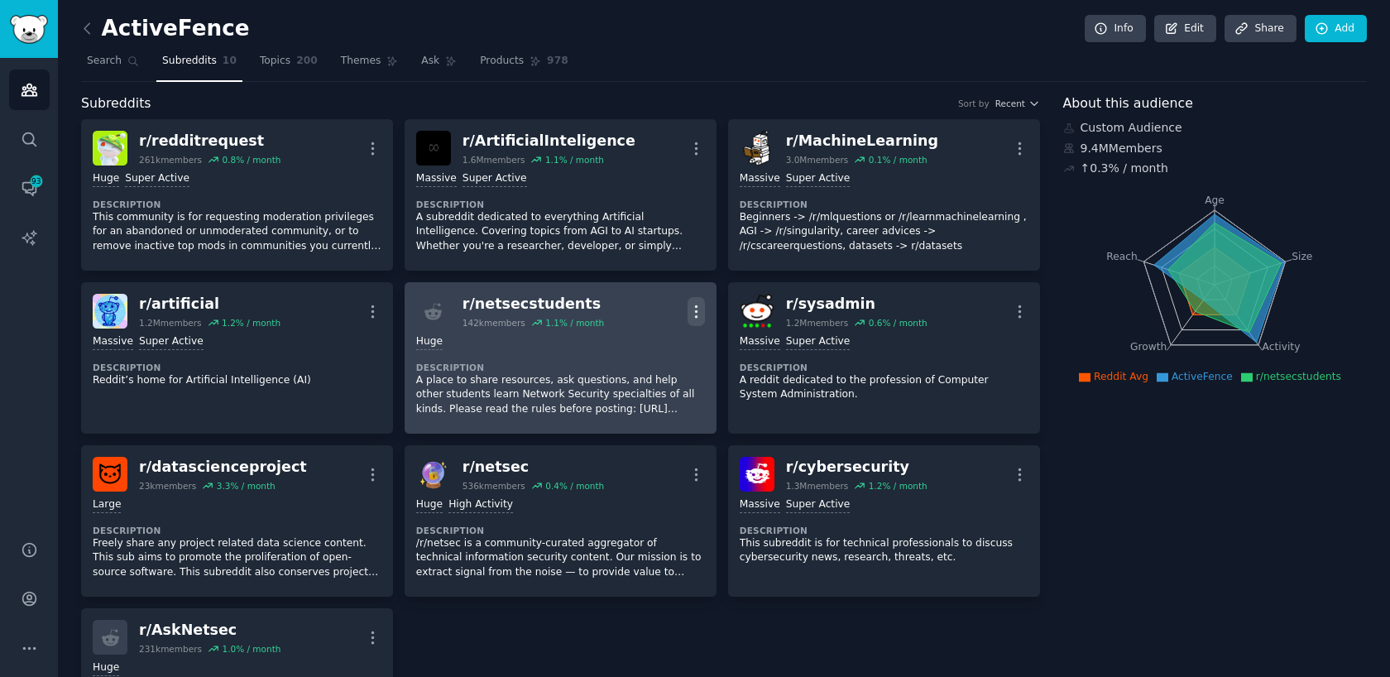
click at [689, 306] on icon "button" at bounding box center [696, 311] width 17 height 17
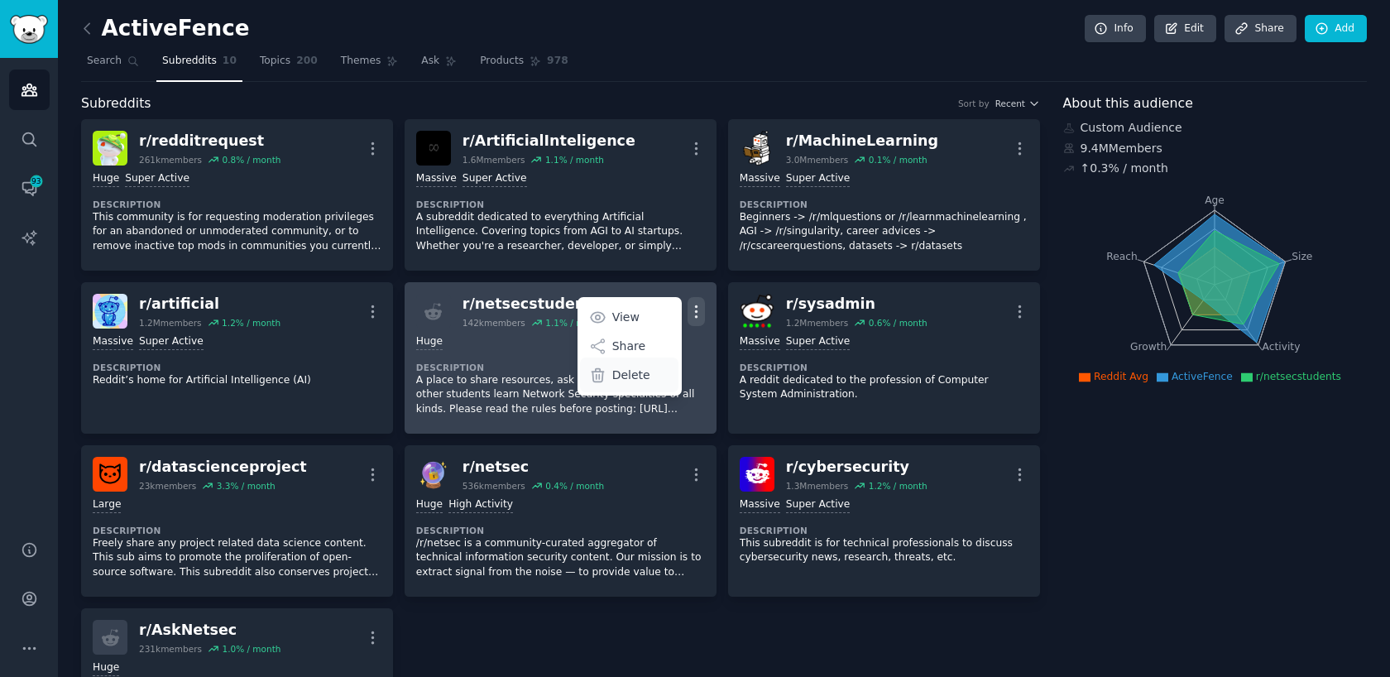
click at [623, 372] on p "Delete" at bounding box center [631, 375] width 38 height 17
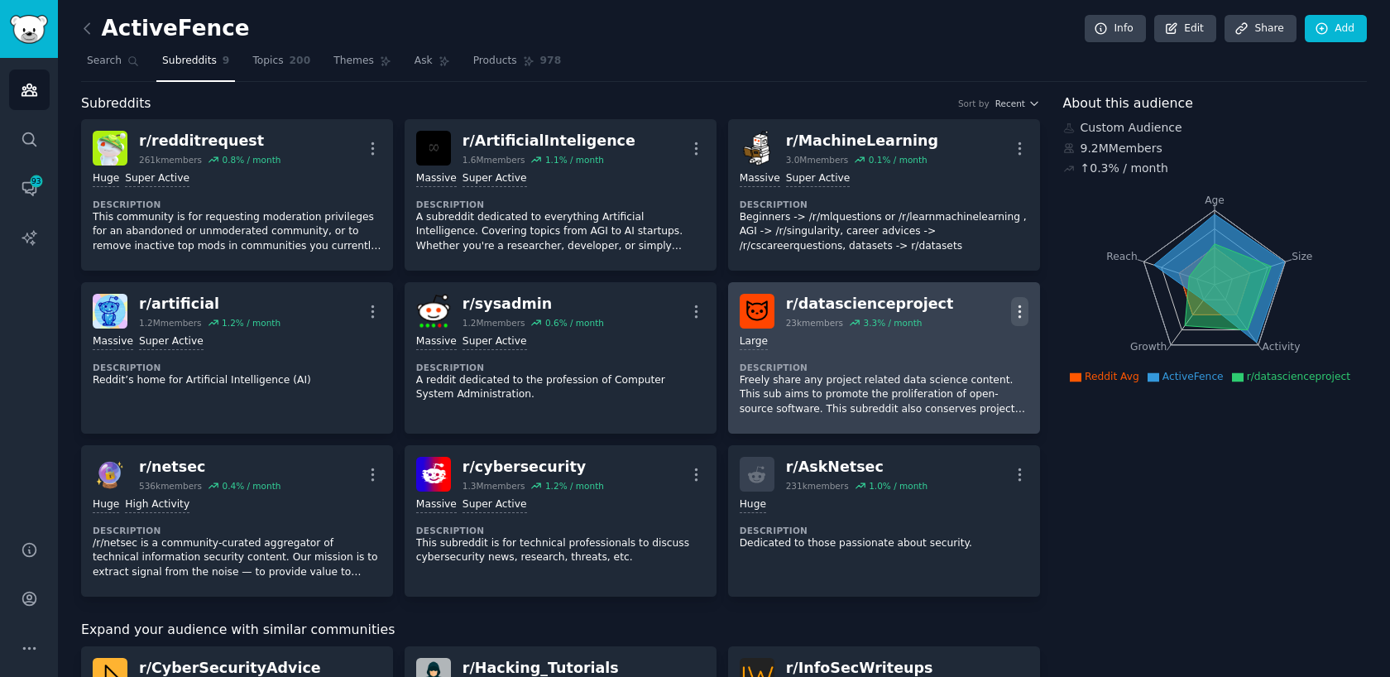
click at [1021, 314] on icon "button" at bounding box center [1019, 311] width 17 height 17
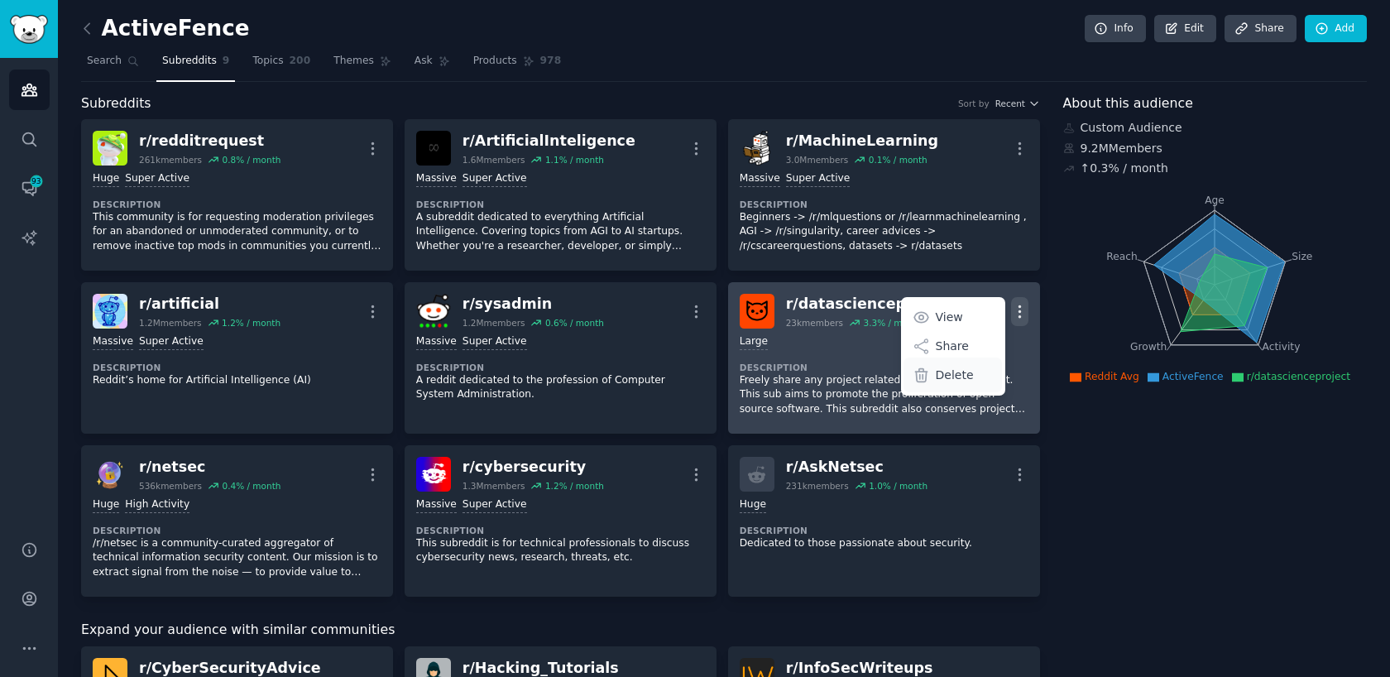
click at [936, 370] on p "Delete" at bounding box center [955, 375] width 38 height 17
